Goal: Transaction & Acquisition: Download file/media

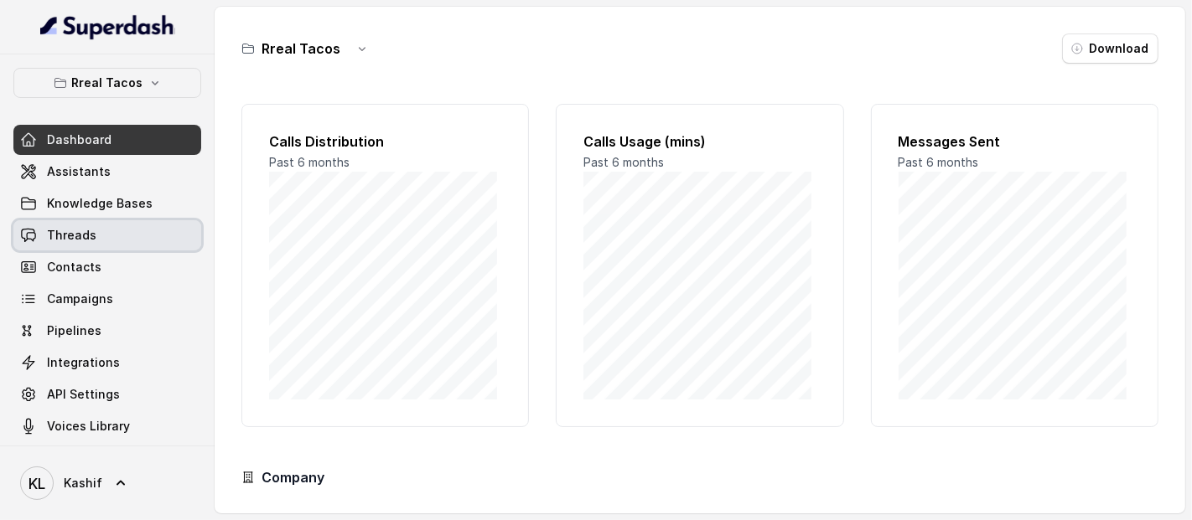
click at [80, 227] on span "Threads" at bounding box center [71, 235] width 49 height 17
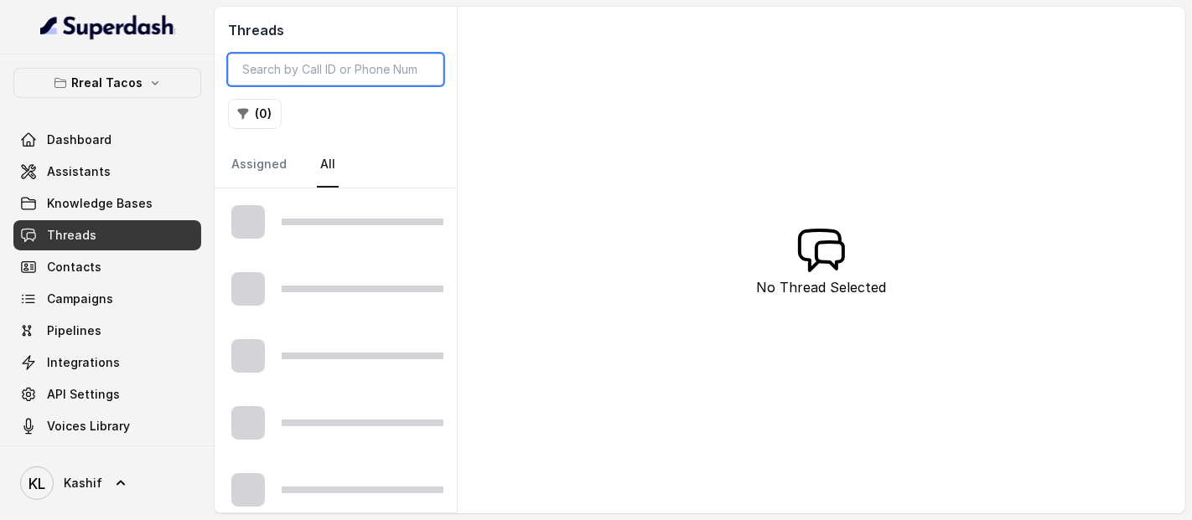
click at [354, 63] on input "search" at bounding box center [335, 70] width 215 height 32
paste input "CA3e7a517eec436781d05d46f309e57a3a"
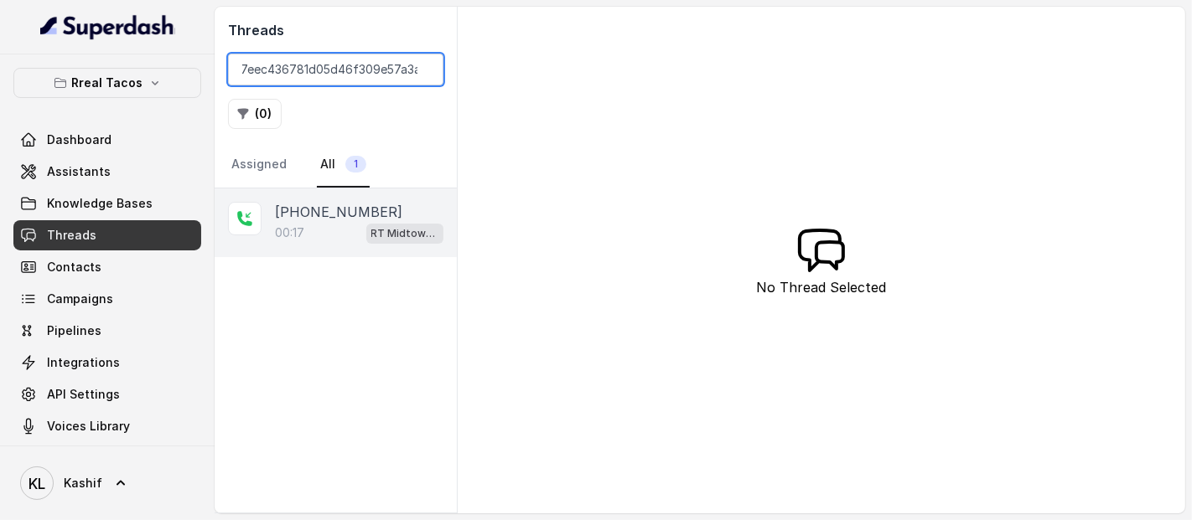
type input "CA3e7a517eec436781d05d46f309e57a3a"
click at [292, 236] on p "00:17" at bounding box center [289, 233] width 29 height 17
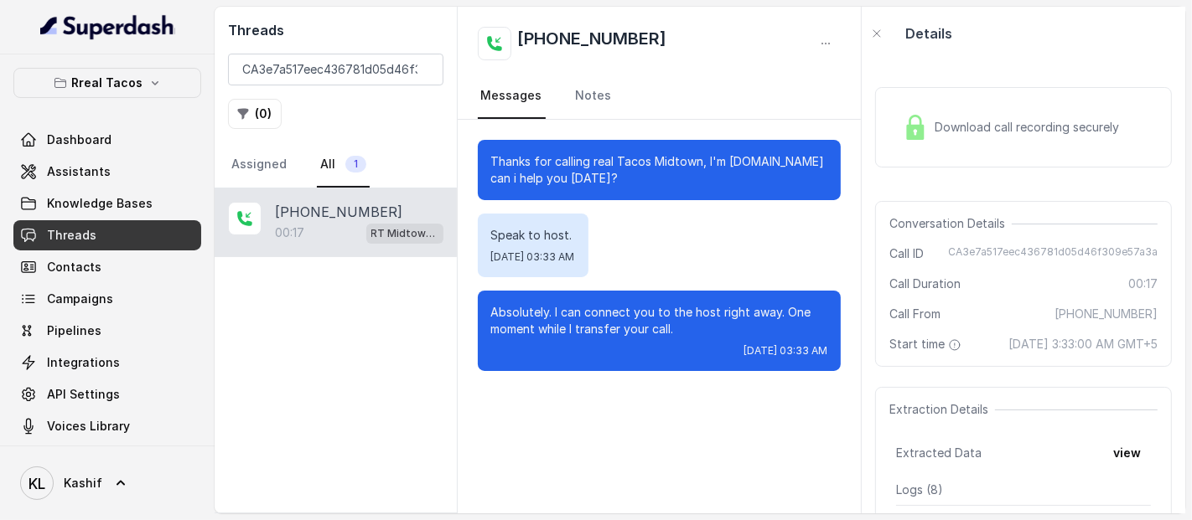
click at [1041, 146] on div "Download call recording securely" at bounding box center [1011, 127] width 230 height 39
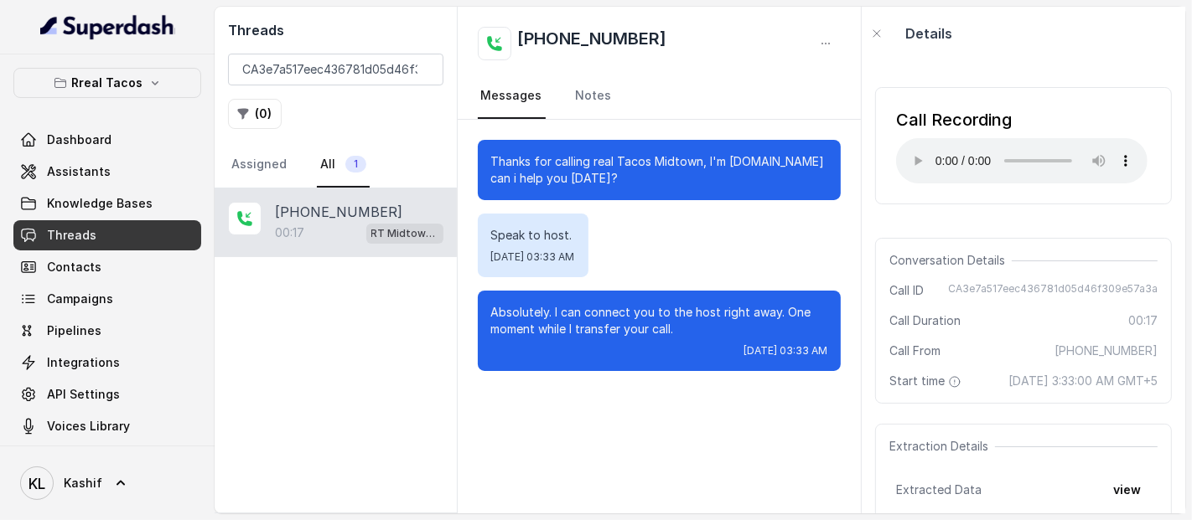
click at [1060, 263] on div "Conversation Details" at bounding box center [1023, 260] width 268 height 17
